Goal: Navigation & Orientation: Find specific page/section

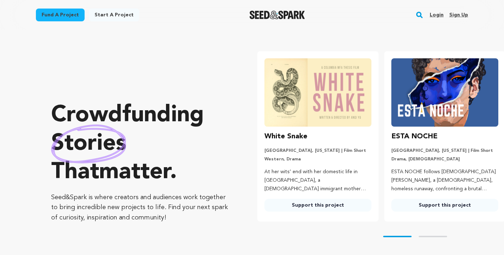
click at [438, 11] on link "Login" at bounding box center [436, 14] width 14 height 11
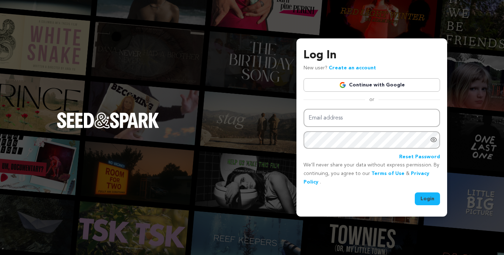
click at [379, 91] on link "Continue with Google" at bounding box center [371, 84] width 136 height 13
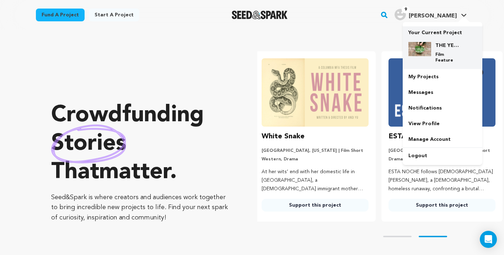
scroll to position [0, 132]
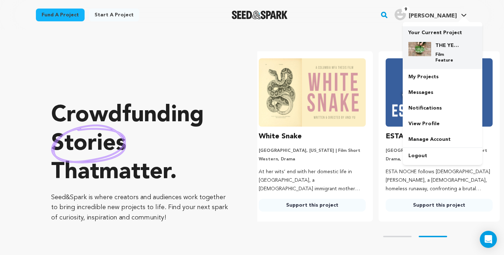
click at [420, 53] on img at bounding box center [419, 49] width 23 height 14
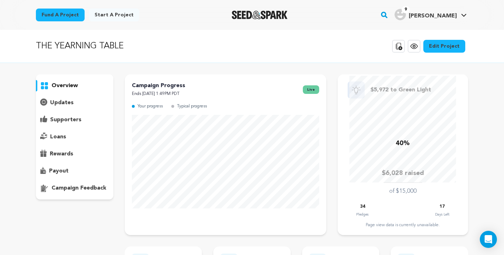
click at [417, 44] on icon at bounding box center [413, 46] width 9 height 9
